Goal: Information Seeking & Learning: Learn about a topic

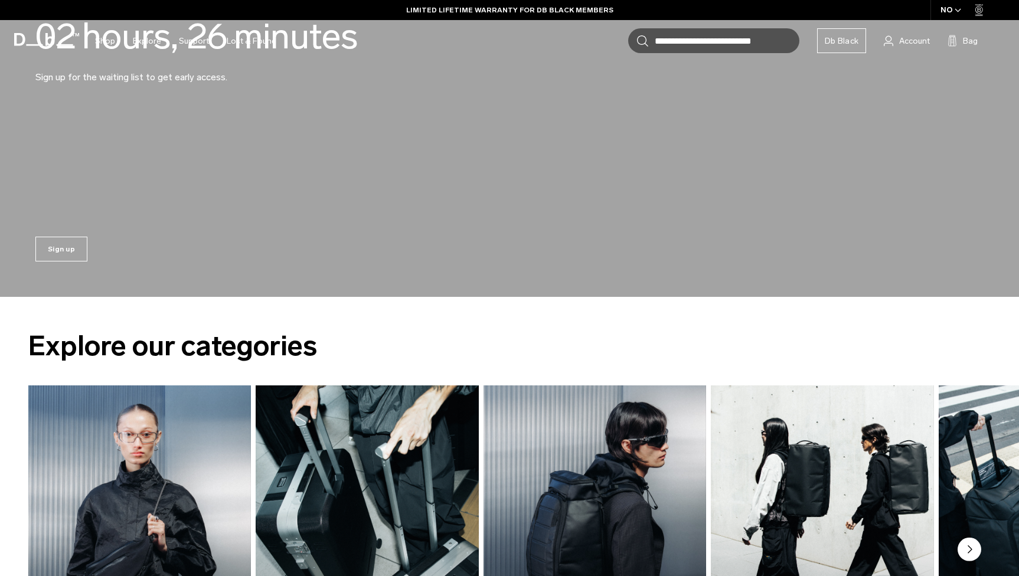
scroll to position [1324, 0]
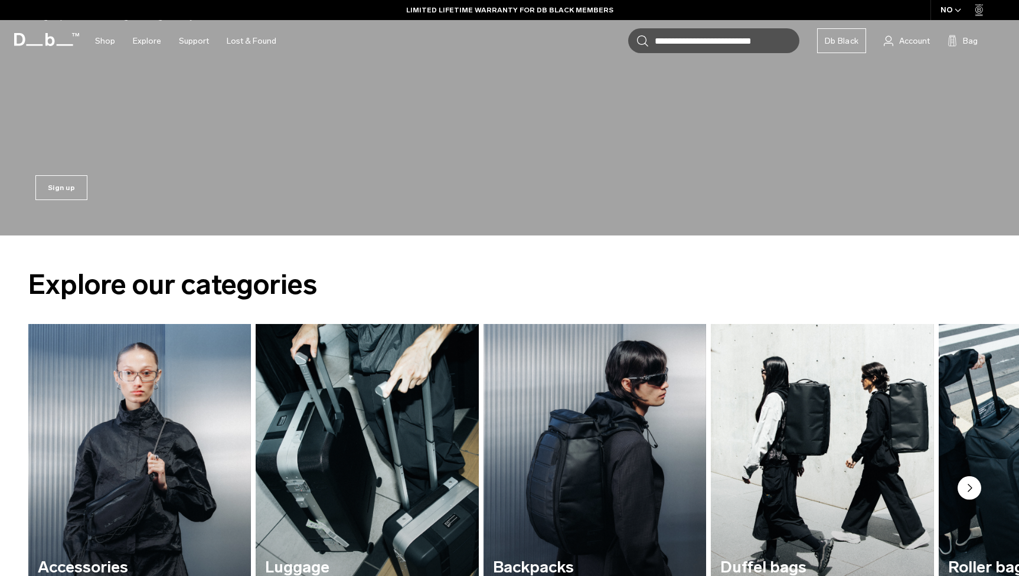
click at [230, 153] on div "Sign up" at bounding box center [509, 185] width 1019 height 100
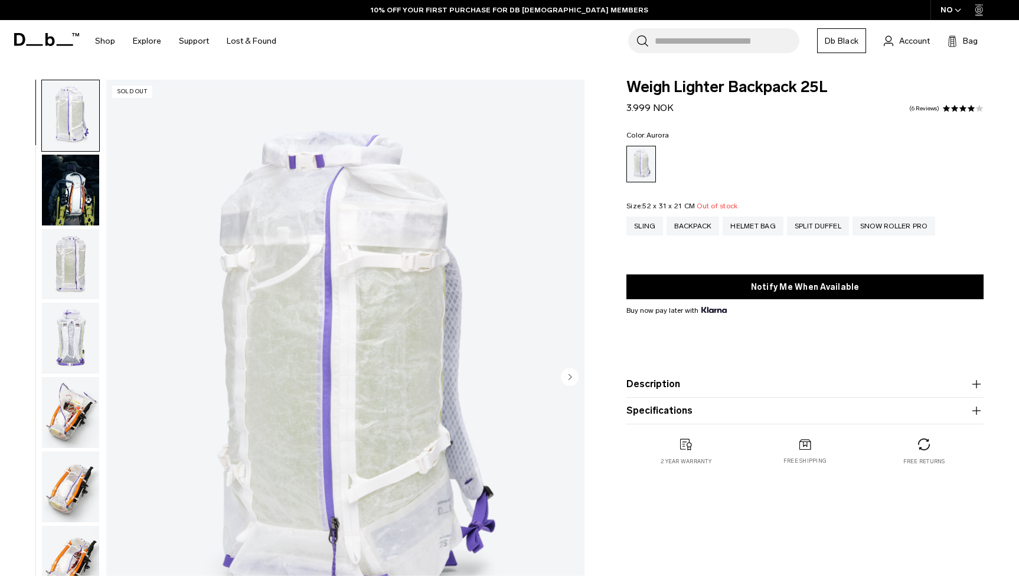
click at [71, 130] on img "button" at bounding box center [70, 115] width 57 height 71
click at [70, 190] on img "button" at bounding box center [70, 190] width 57 height 71
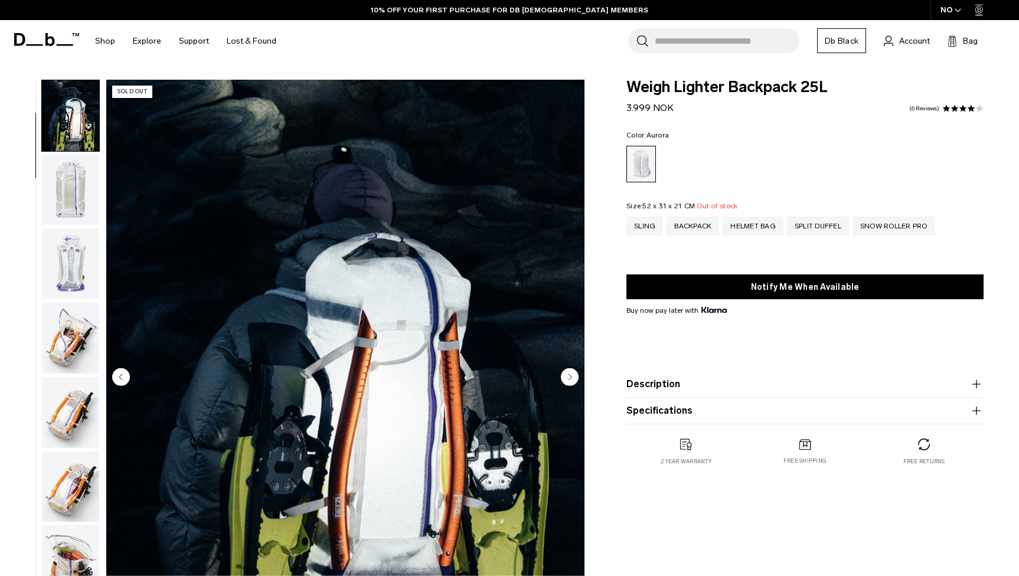
scroll to position [75, 0]
click at [71, 192] on img "button" at bounding box center [70, 189] width 57 height 71
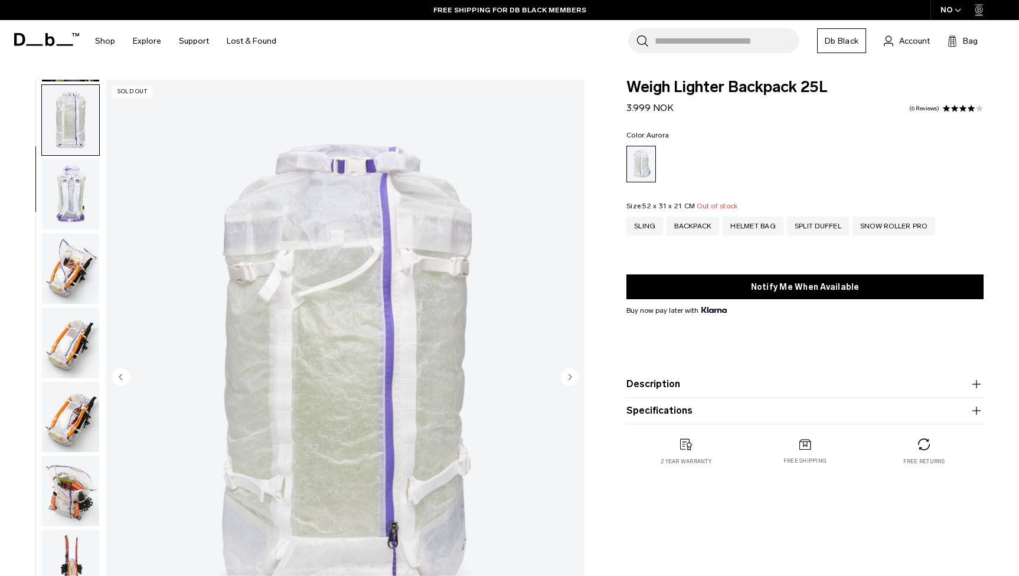
scroll to position [149, 0]
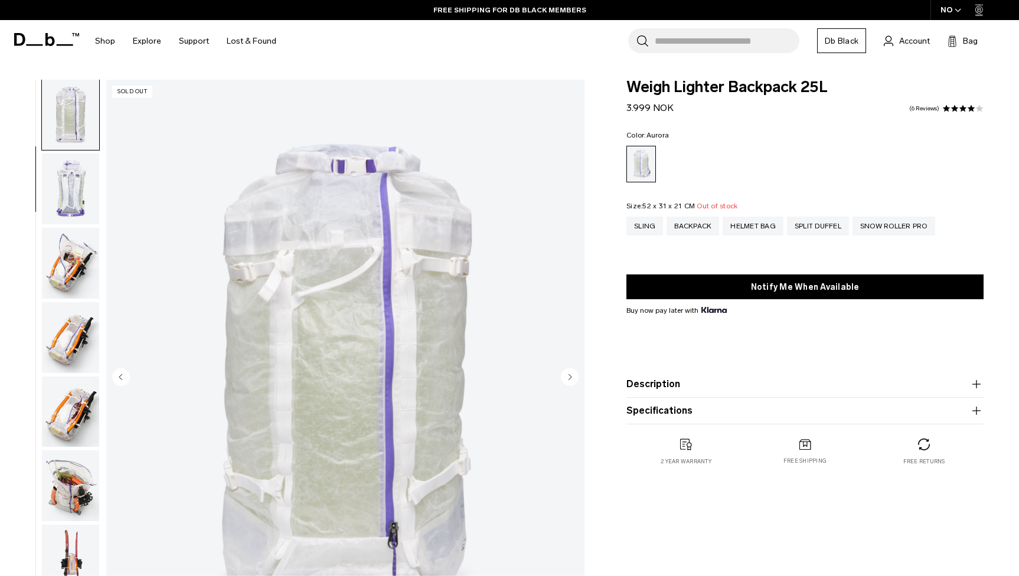
click at [74, 202] on img "button" at bounding box center [70, 188] width 57 height 71
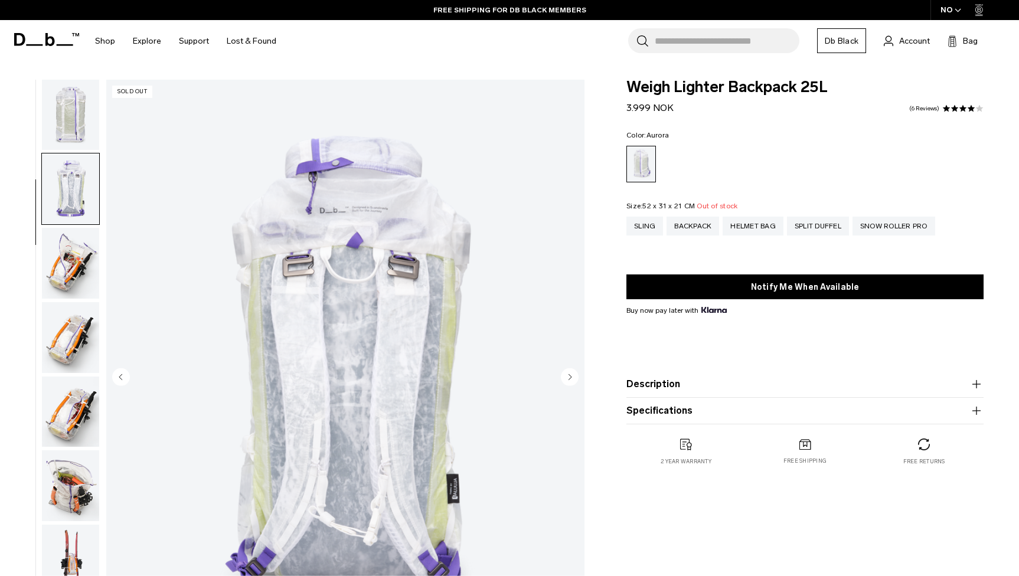
scroll to position [224, 0]
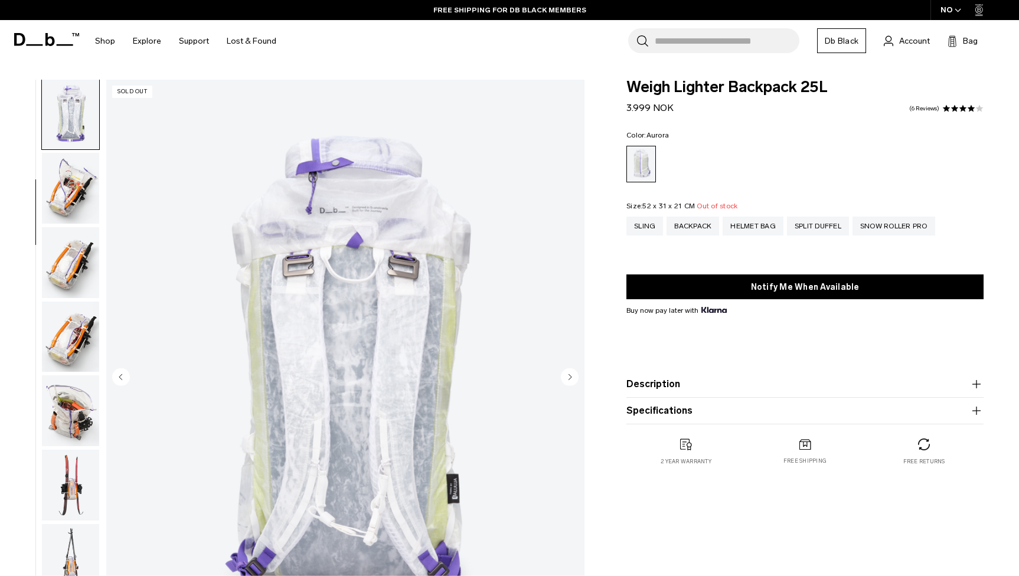
click at [74, 201] on img "button" at bounding box center [70, 188] width 57 height 71
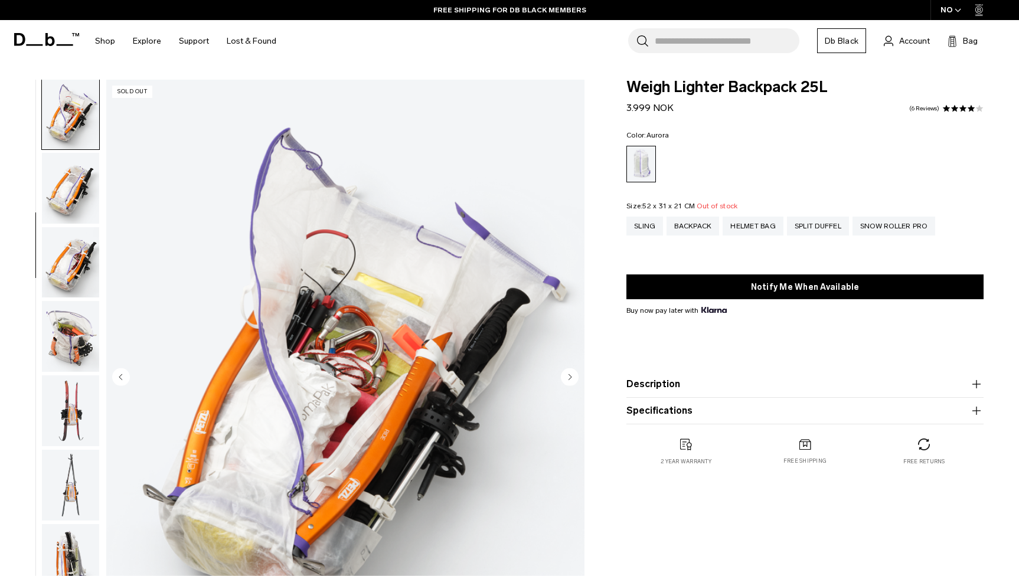
scroll to position [299, 0]
click at [74, 201] on img "button" at bounding box center [70, 187] width 57 height 71
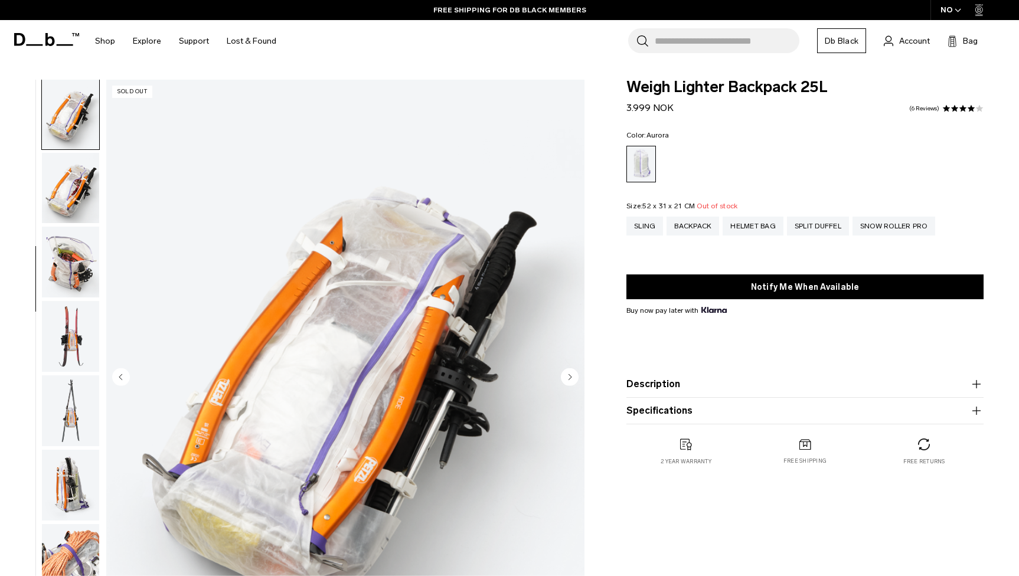
scroll to position [374, 0]
click at [77, 246] on img "button" at bounding box center [70, 260] width 57 height 71
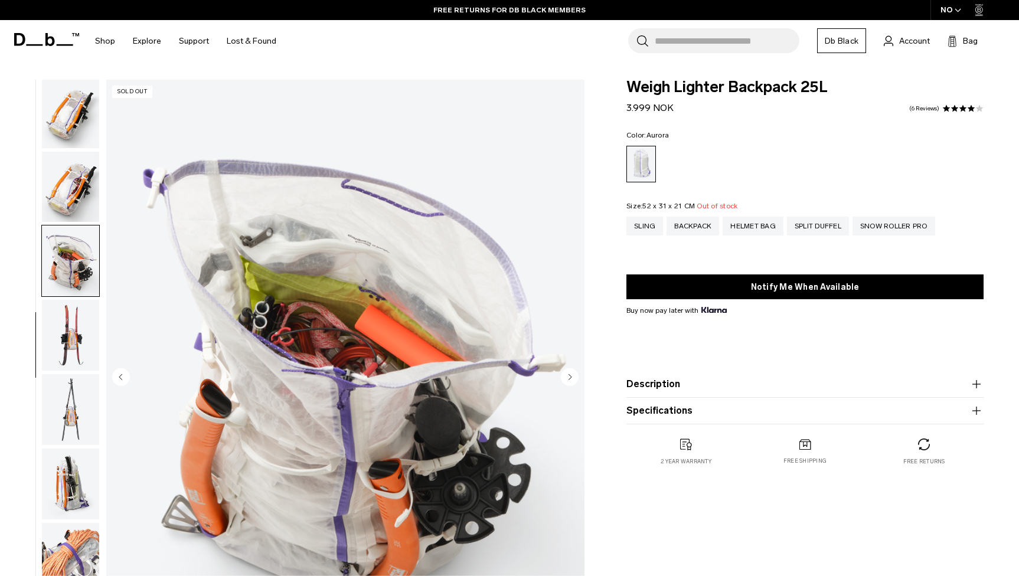
scroll to position [523, 0]
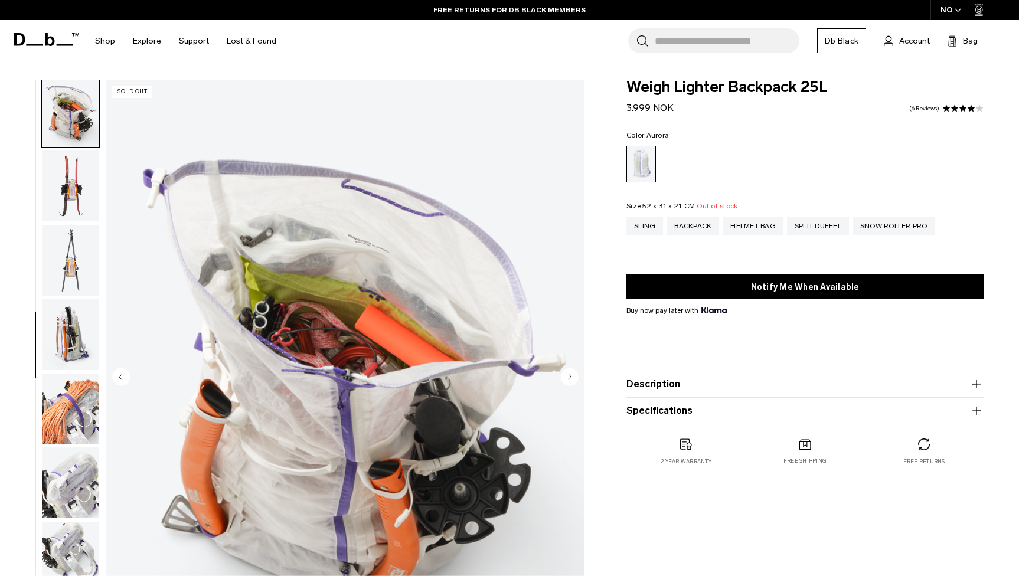
click at [71, 209] on img "button" at bounding box center [70, 185] width 57 height 71
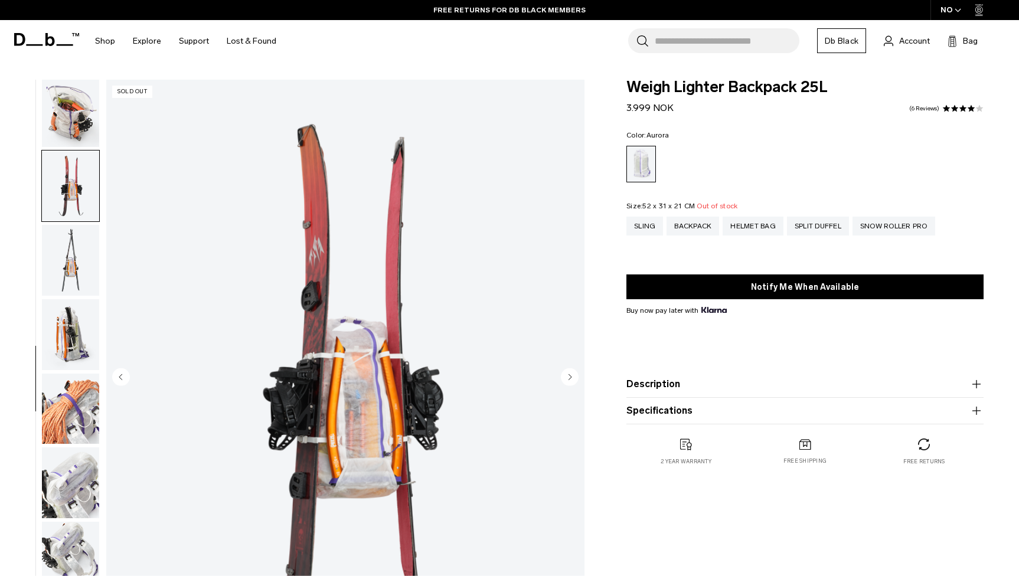
scroll to position [598, 0]
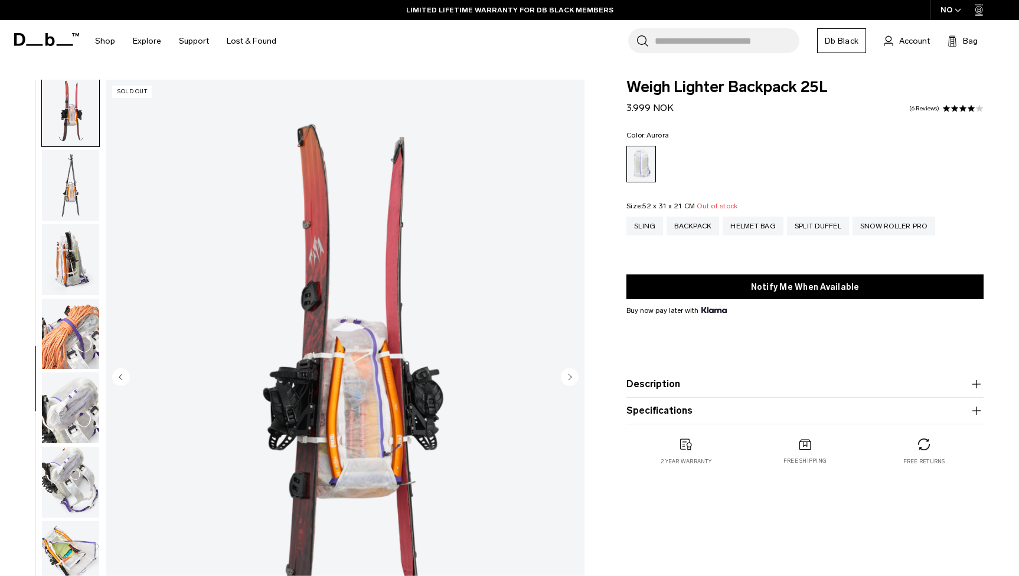
click at [72, 215] on img "button" at bounding box center [70, 185] width 57 height 71
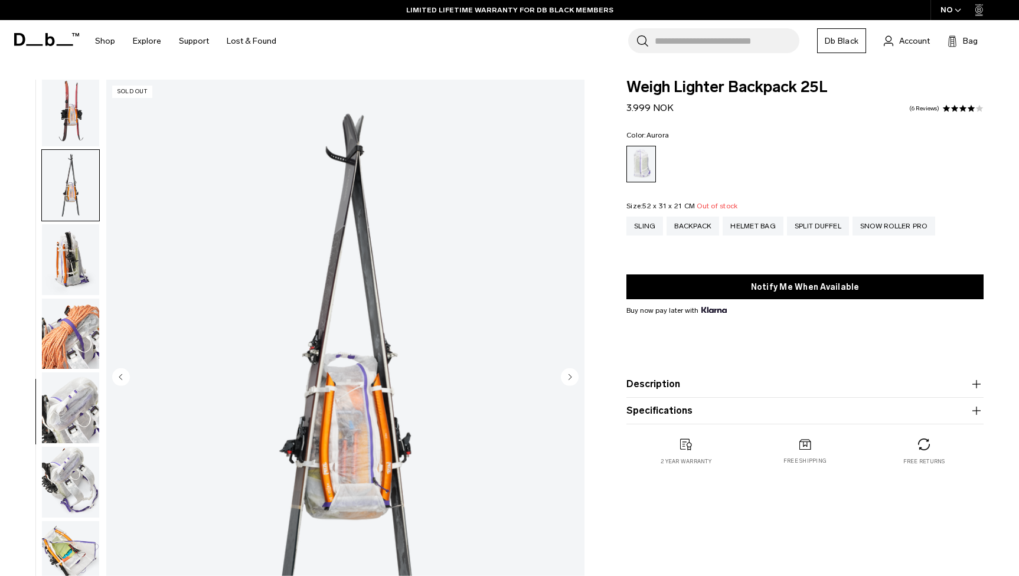
scroll to position [672, 0]
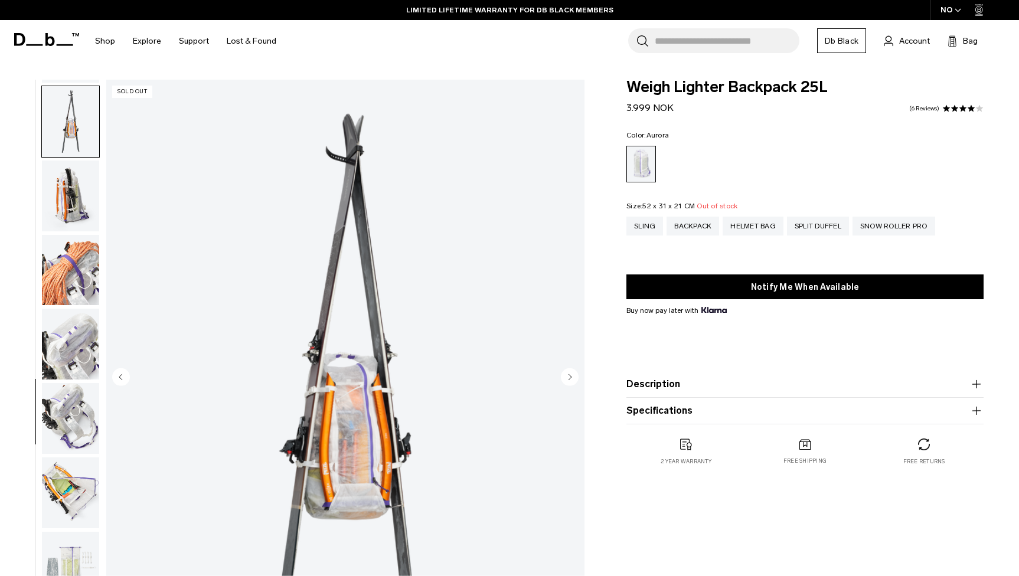
click at [72, 215] on img "button" at bounding box center [70, 196] width 57 height 71
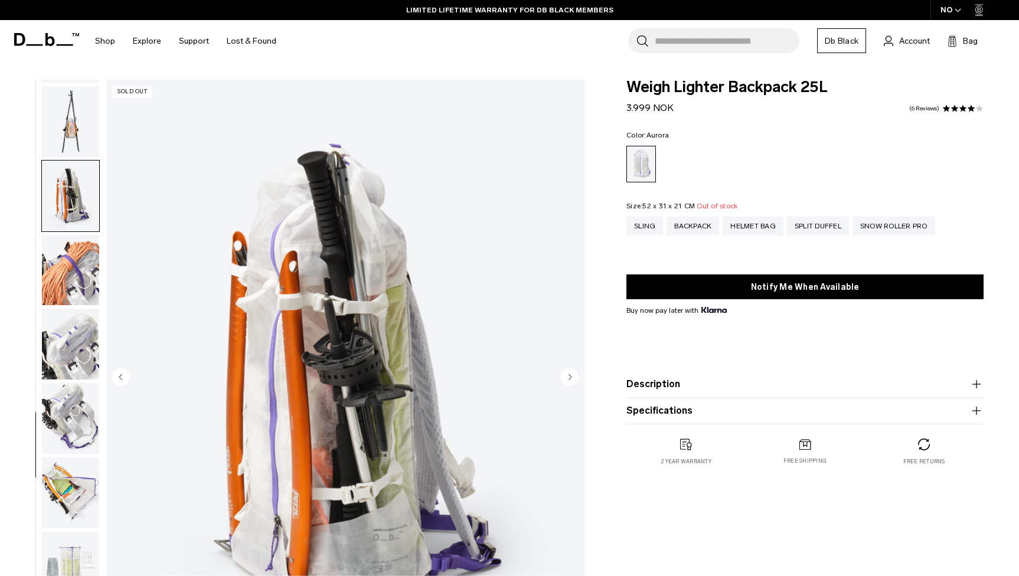
click at [68, 256] on img "button" at bounding box center [70, 270] width 57 height 71
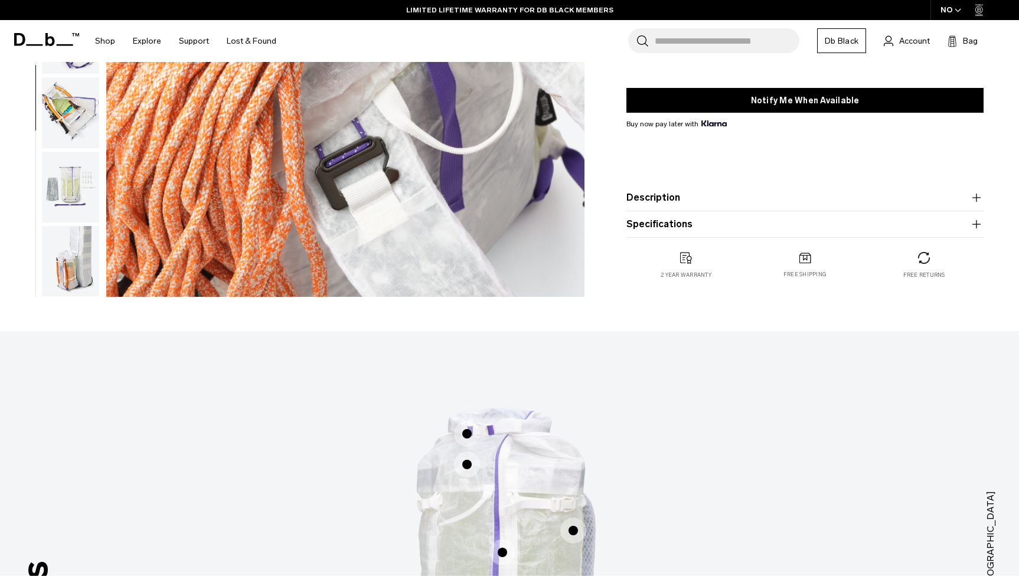
click at [68, 248] on img "button" at bounding box center [70, 261] width 57 height 71
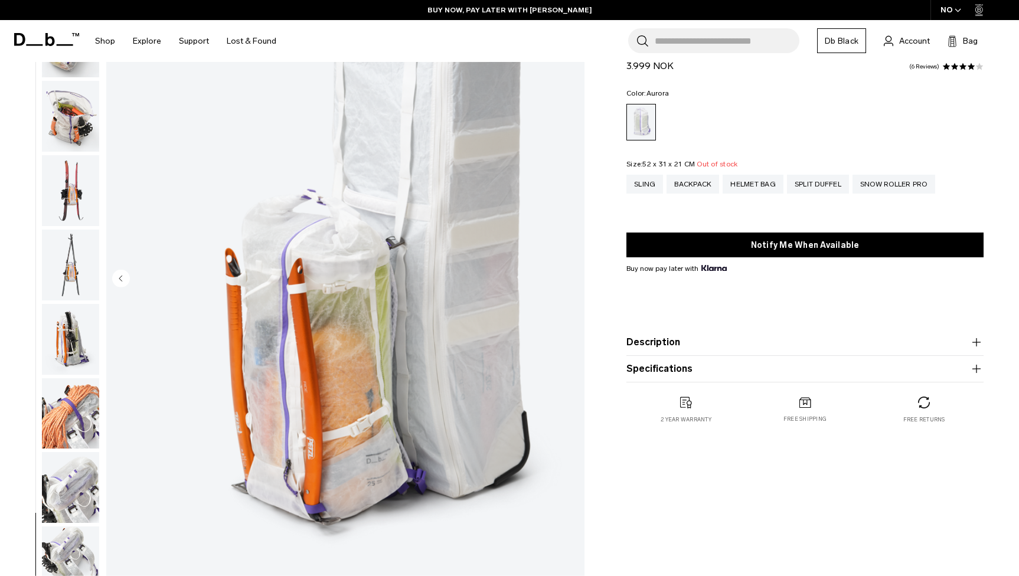
scroll to position [141, 0]
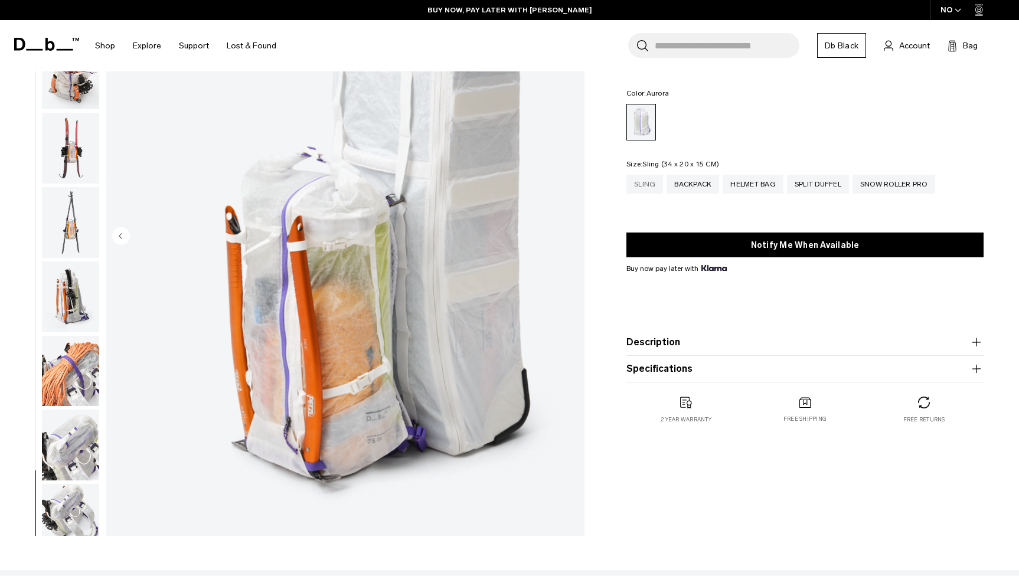
click at [645, 186] on div "Sling" at bounding box center [644, 184] width 37 height 19
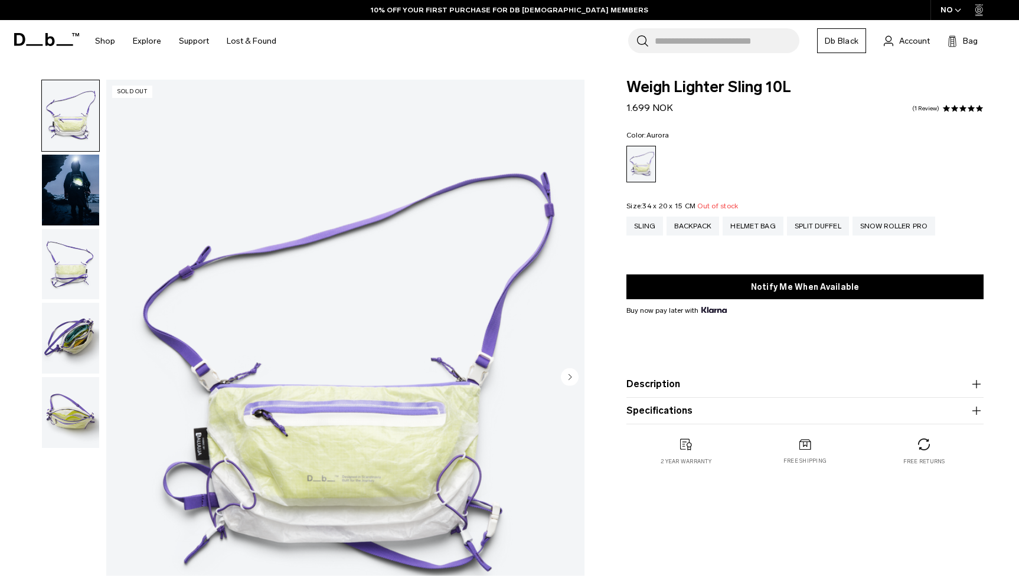
scroll to position [1, 0]
click at [699, 230] on div "Backpack" at bounding box center [692, 225] width 53 height 19
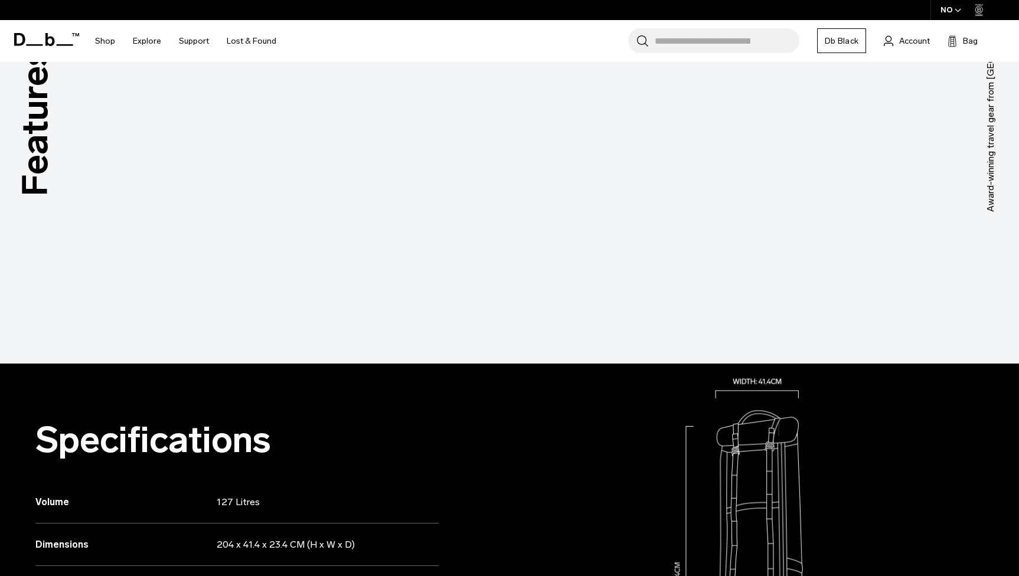
scroll to position [893, 0]
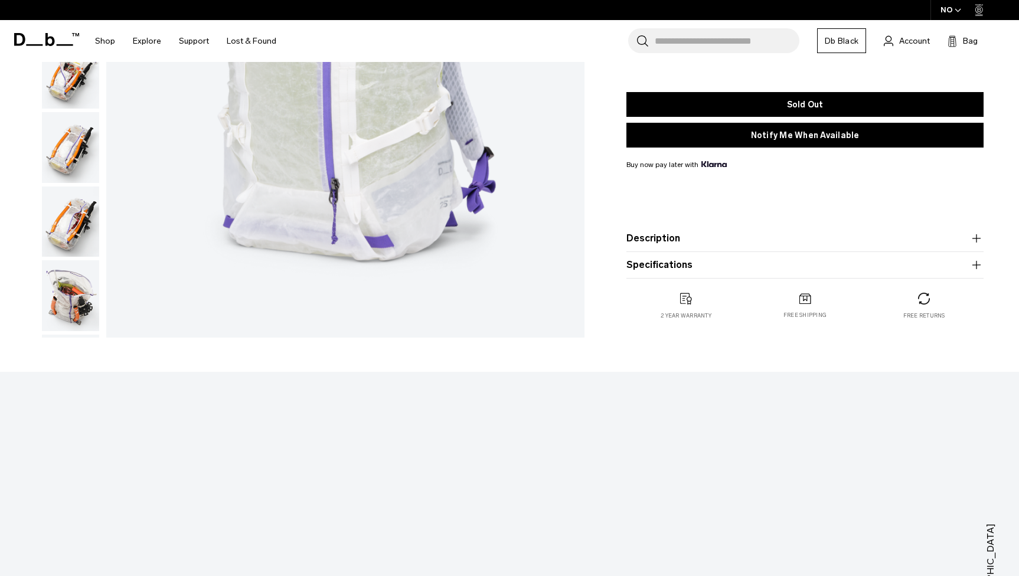
scroll to position [312, 0]
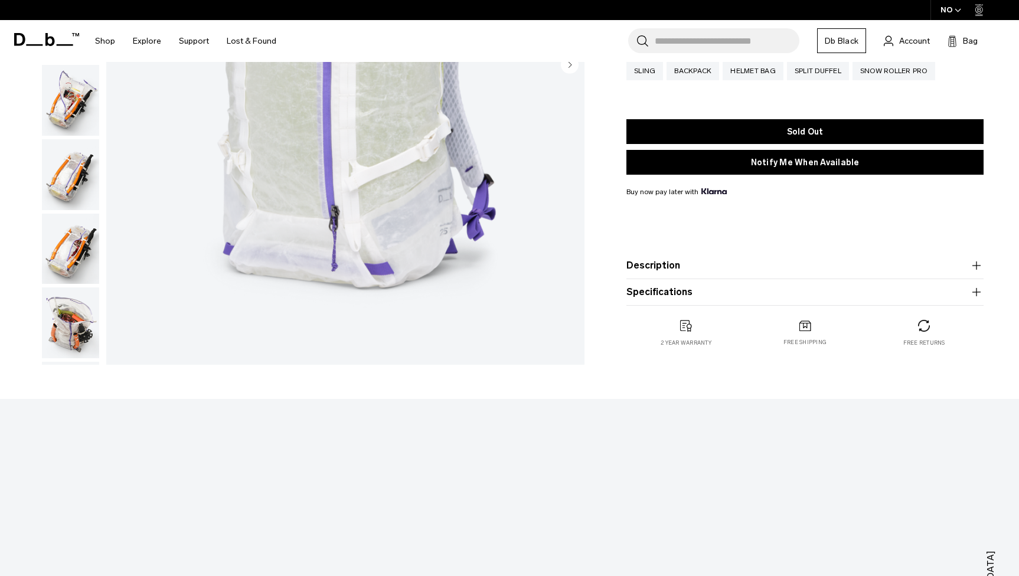
click at [666, 264] on button "Description" at bounding box center [804, 266] width 357 height 14
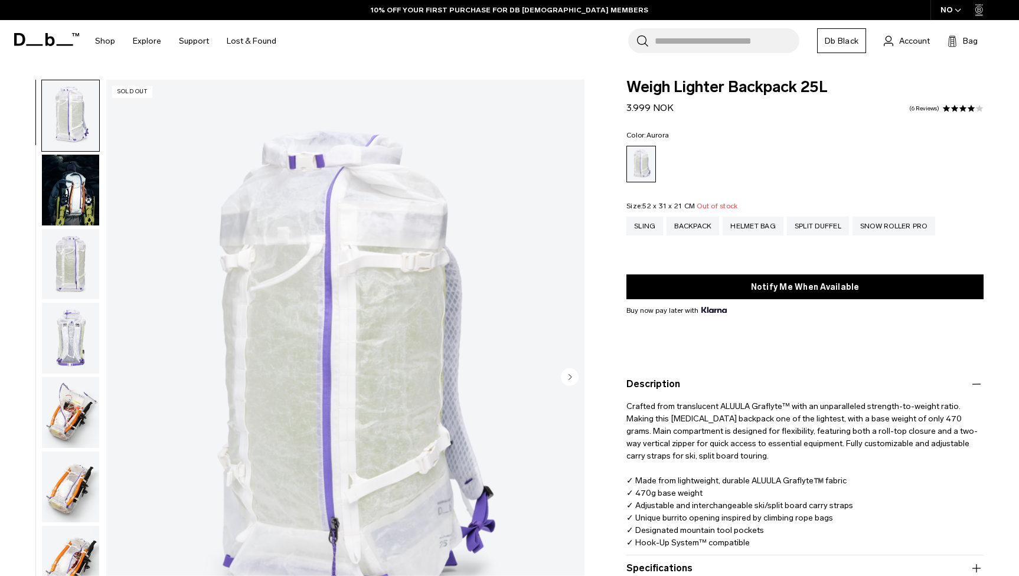
scroll to position [0, 0]
